Goal: Task Accomplishment & Management: Use online tool/utility

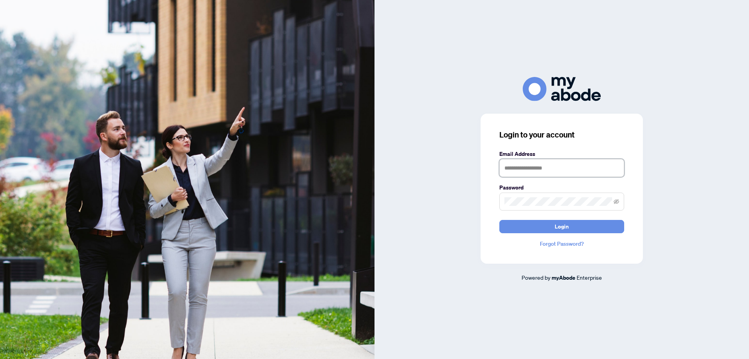
click at [547, 169] on input "text" at bounding box center [561, 168] width 125 height 18
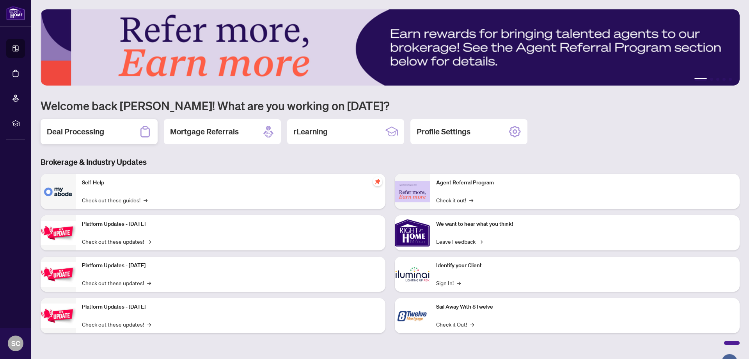
click at [111, 129] on div "Deal Processing" at bounding box center [99, 131] width 117 height 25
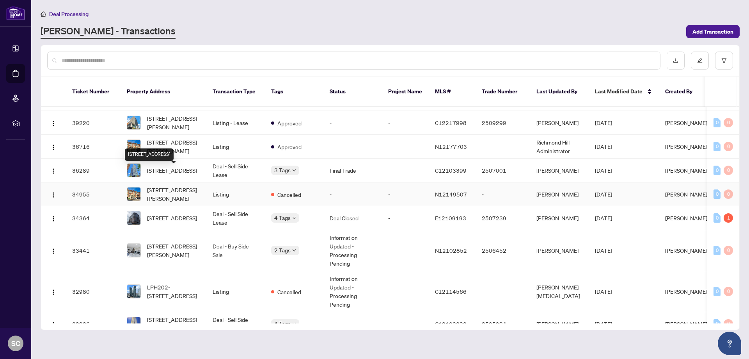
scroll to position [117, 0]
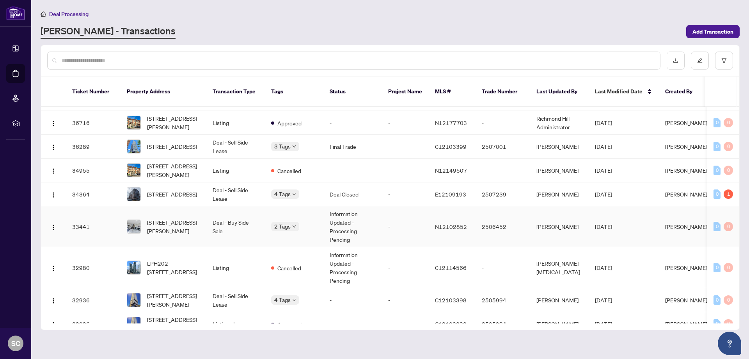
click at [167, 218] on span "13-10060 Keele St, Vaughan, Ontario L6A 4V6, Canada" at bounding box center [173, 226] width 53 height 17
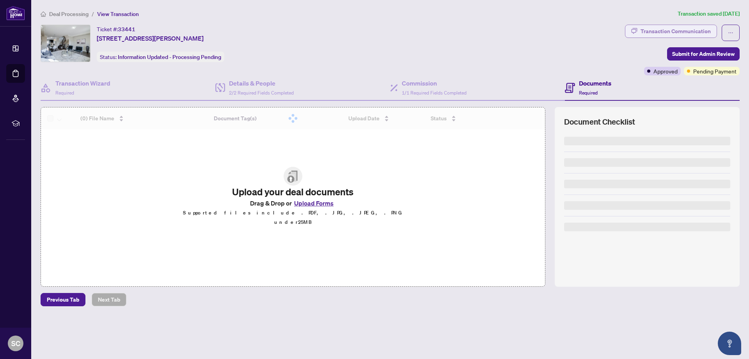
click at [693, 32] on div "Transaction Communication" at bounding box center [676, 31] width 70 height 12
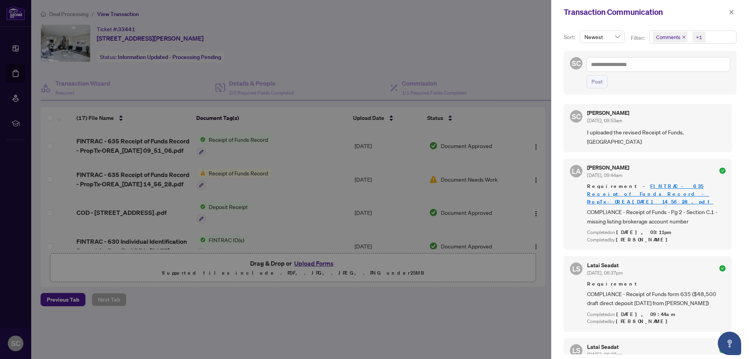
click at [682, 38] on icon "close" at bounding box center [684, 37] width 4 height 4
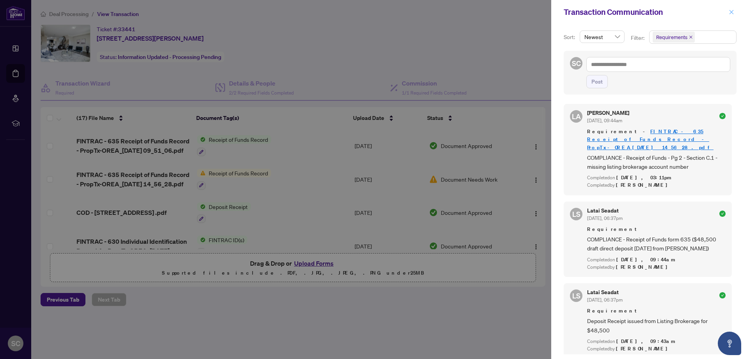
click at [734, 9] on button "button" at bounding box center [732, 11] width 10 height 9
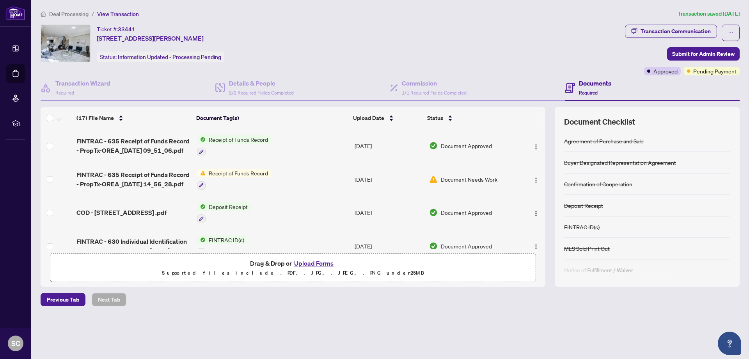
click at [471, 53] on div "Ticket #: 33441 13-10060 Keele St, Vaughan, Ontario L6A 4V6, Canada Status: Inf…" at bounding box center [331, 43] width 581 height 37
click at [512, 51] on div "Ticket #: 33441 13-10060 Keele St, Vaughan, Ontario L6A 4V6, Canada Status: Inf…" at bounding box center [331, 43] width 581 height 37
click at [390, 43] on div "Ticket #: 33441 13-10060 Keele St, Vaughan, Ontario L6A 4V6, Canada Status: Inf…" at bounding box center [331, 43] width 581 height 37
